Goal: Check status: Check status

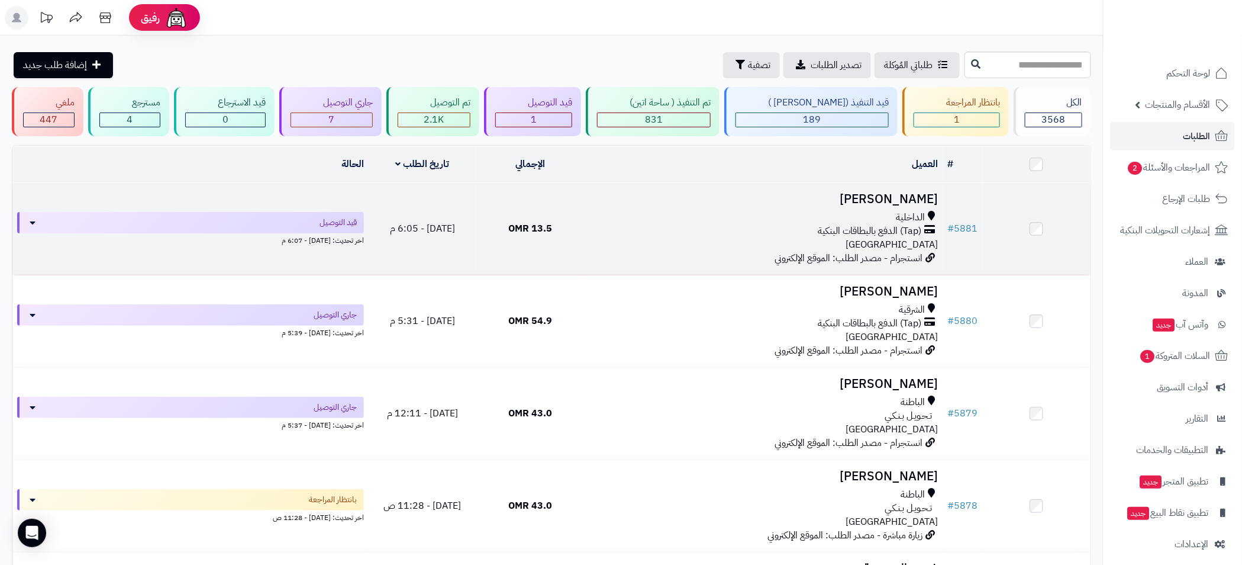
click at [691, 226] on div "(Tap) الدفع بالبطاقات البنكية" at bounding box center [764, 231] width 350 height 14
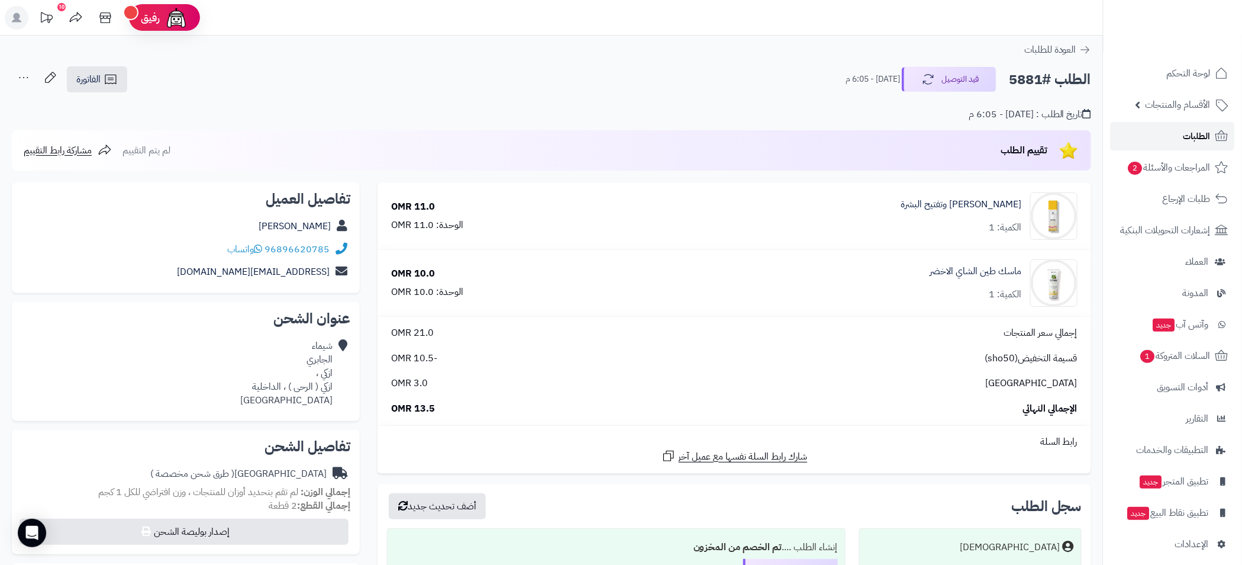
click at [1197, 139] on span "الطلبات" at bounding box center [1197, 136] width 27 height 17
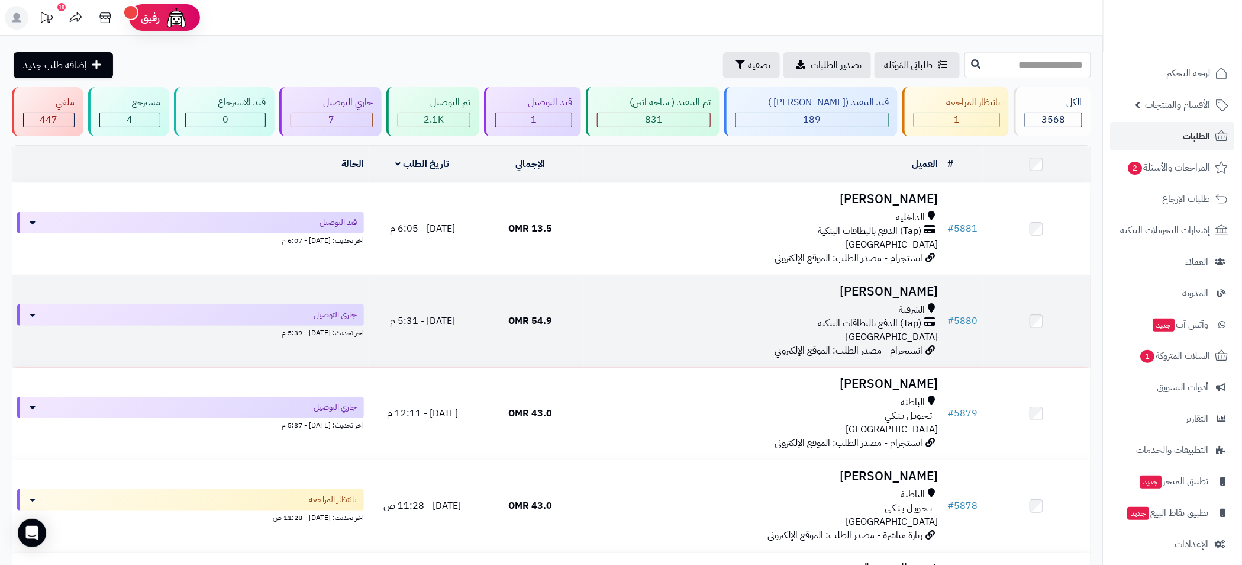
click at [706, 308] on div "الشرقية" at bounding box center [764, 310] width 350 height 14
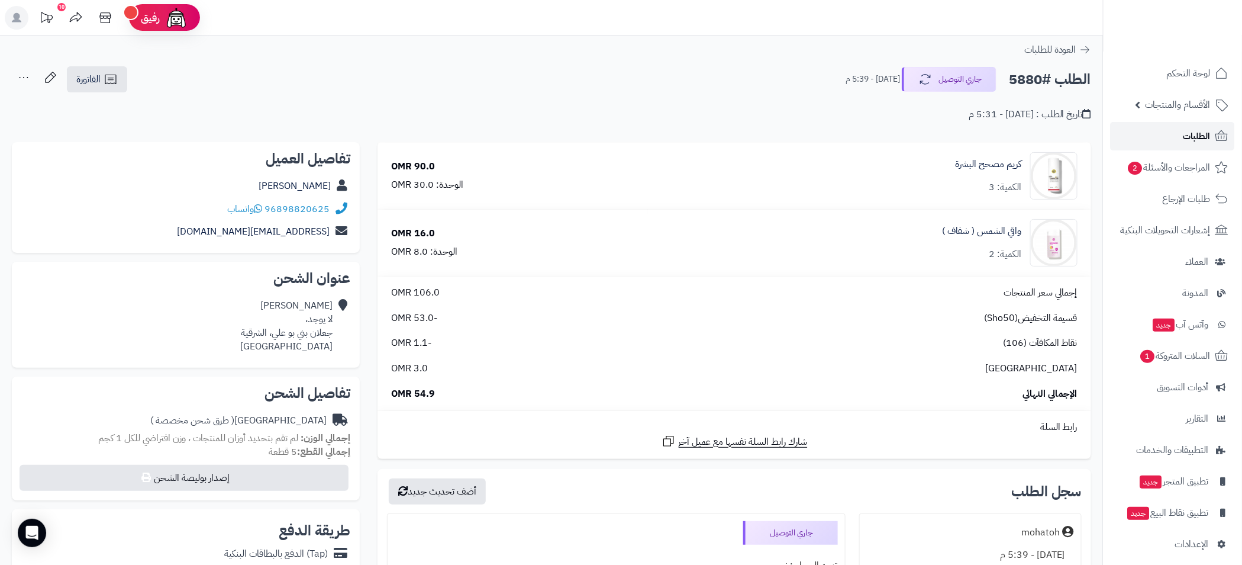
click at [1205, 134] on span "الطلبات" at bounding box center [1197, 136] width 27 height 17
